Goal: Check status

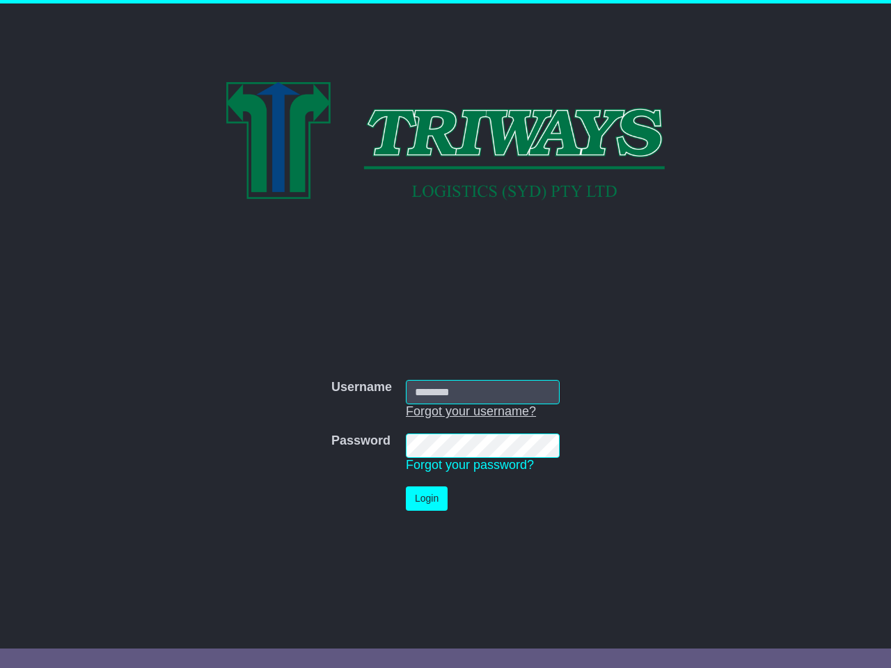
click at [471, 411] on link "Forgot your username?" at bounding box center [471, 411] width 130 height 14
click at [0, 0] on button "Recover Username" at bounding box center [0, 0] width 0 height 0
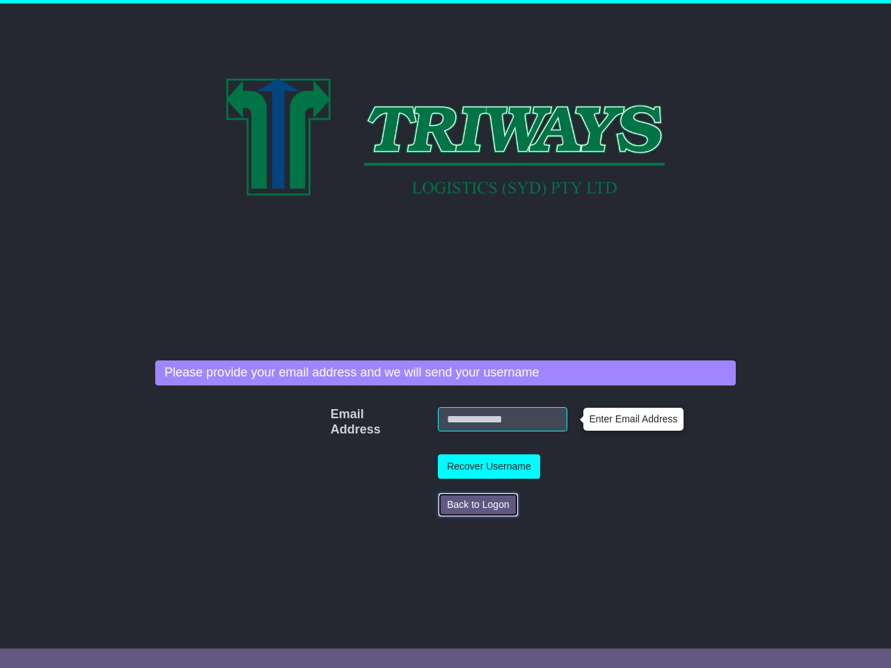
click at [438, 498] on button "Back to Logon" at bounding box center [478, 505] width 81 height 24
